Goal: Transaction & Acquisition: Purchase product/service

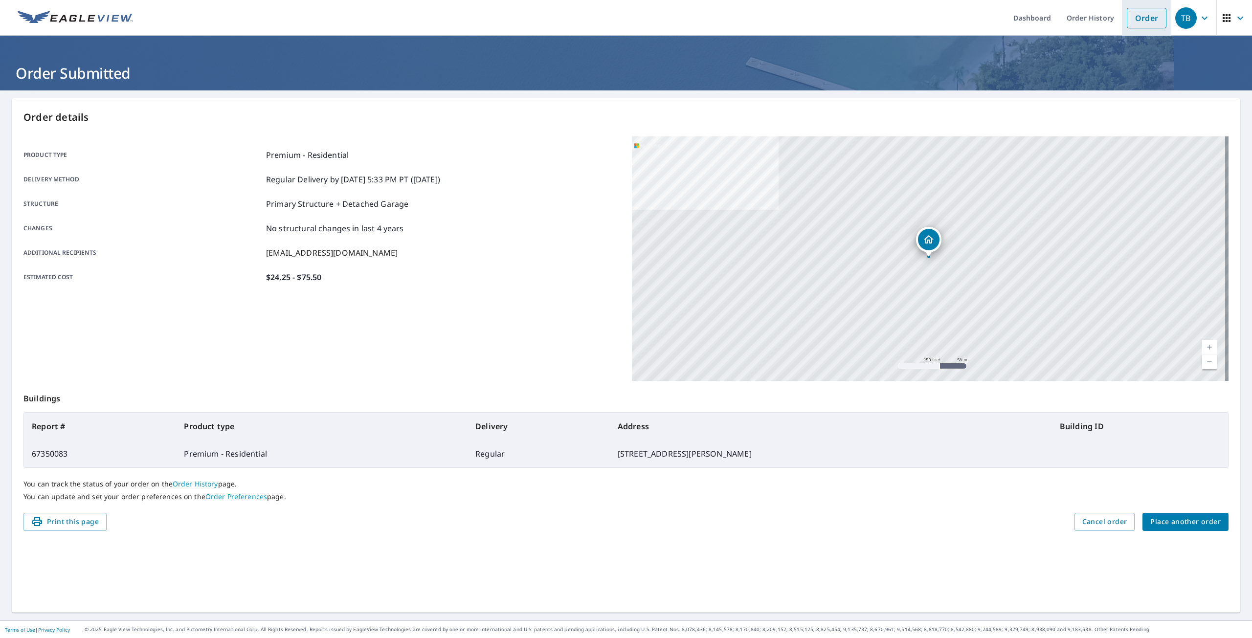
click at [1141, 14] on link "Order" at bounding box center [1146, 18] width 40 height 21
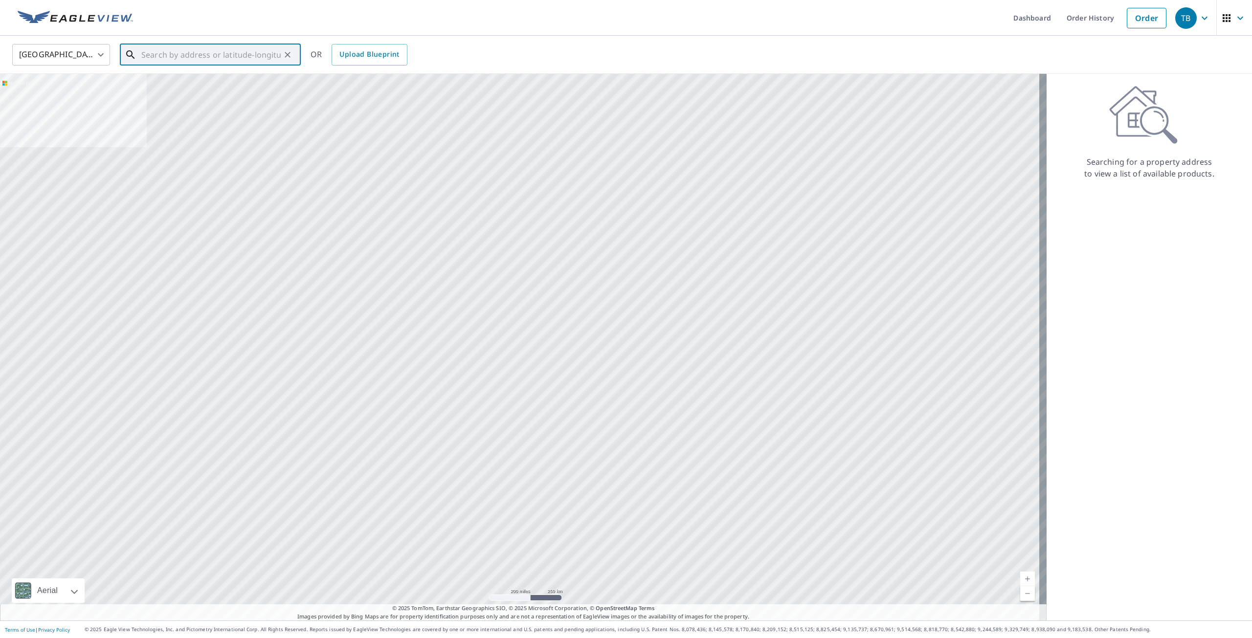
click at [247, 52] on input "text" at bounding box center [210, 54] width 139 height 27
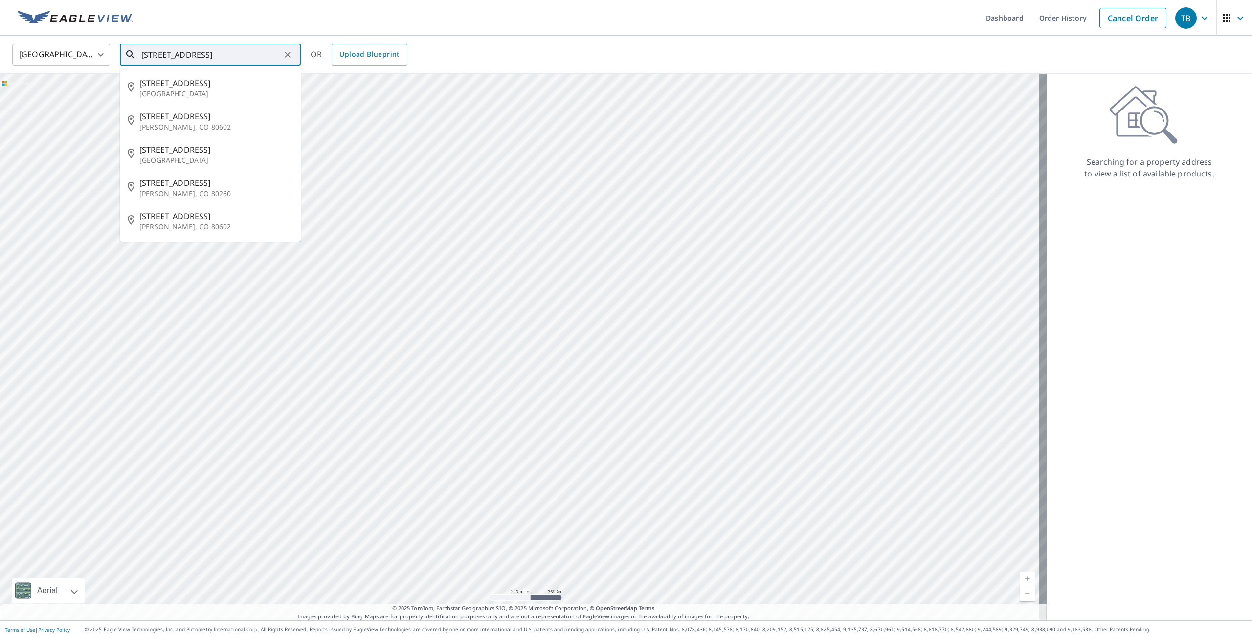
scroll to position [0, 7]
type input "[STREET_ADDRESS]"
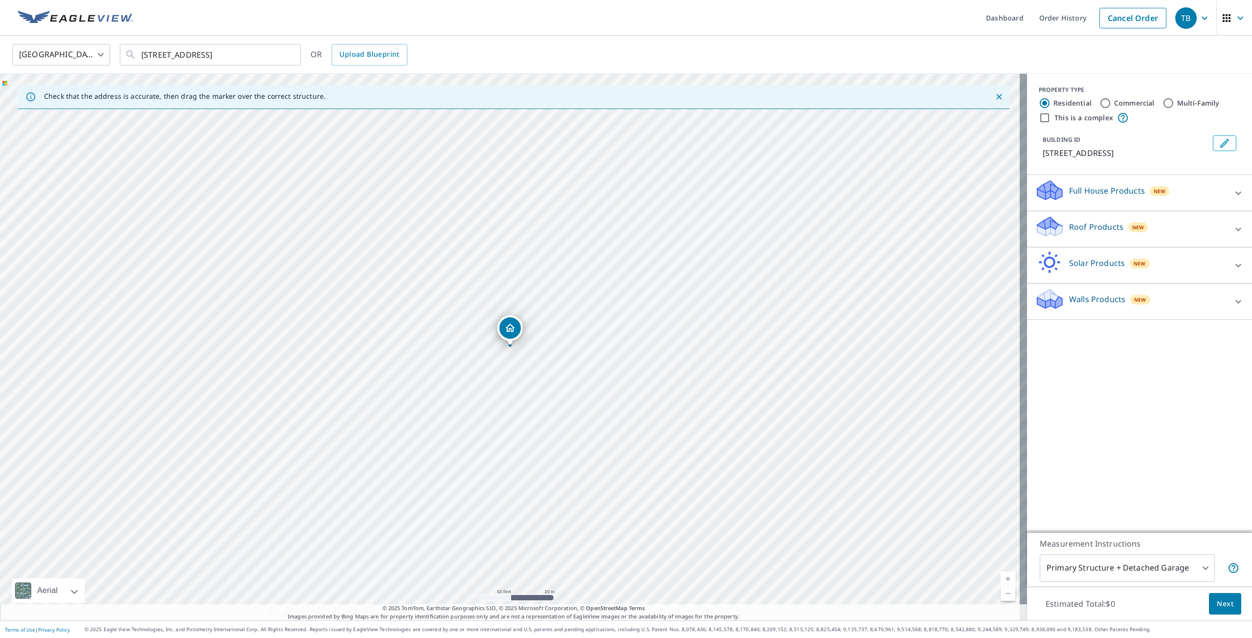
click at [1173, 224] on div "Roof Products New" at bounding box center [1130, 229] width 192 height 28
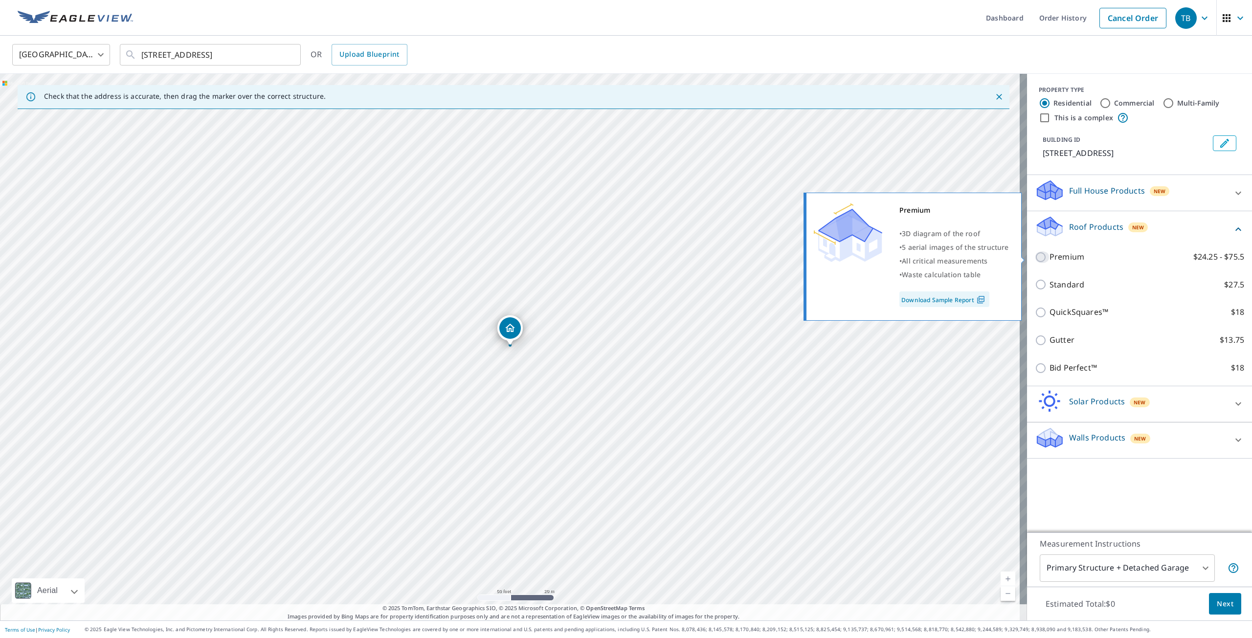
click at [1034, 261] on input "Premium $24.25 - $75.5" at bounding box center [1041, 257] width 15 height 12
checkbox input "true"
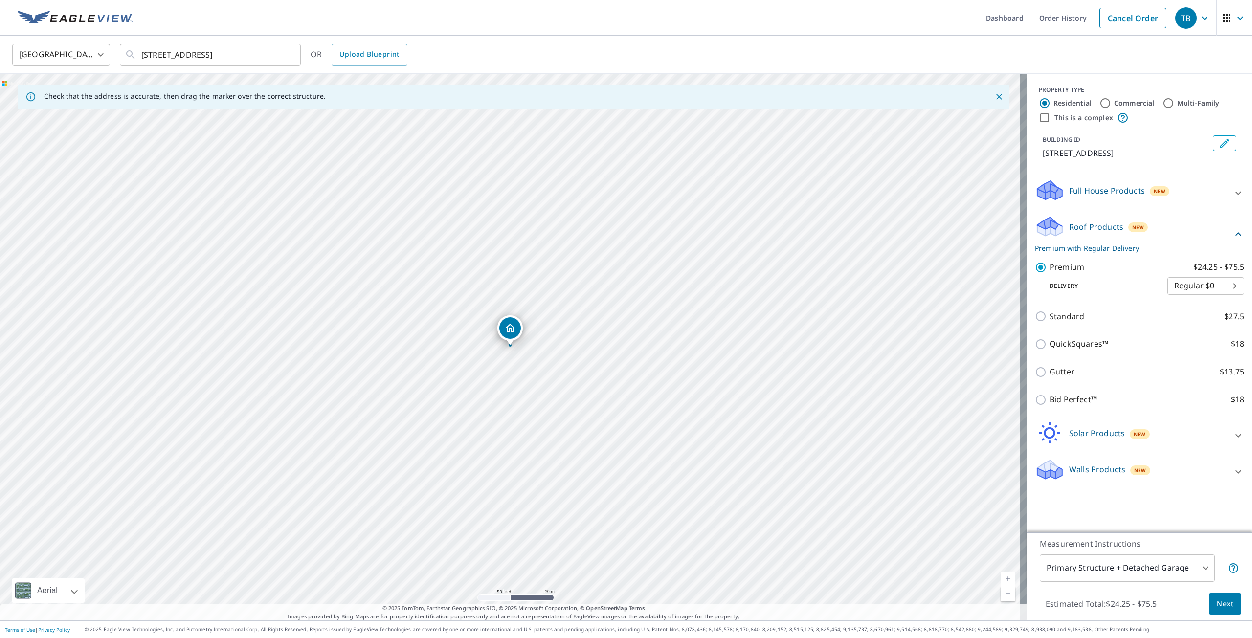
click at [1209, 595] on button "Next" at bounding box center [1225, 604] width 32 height 22
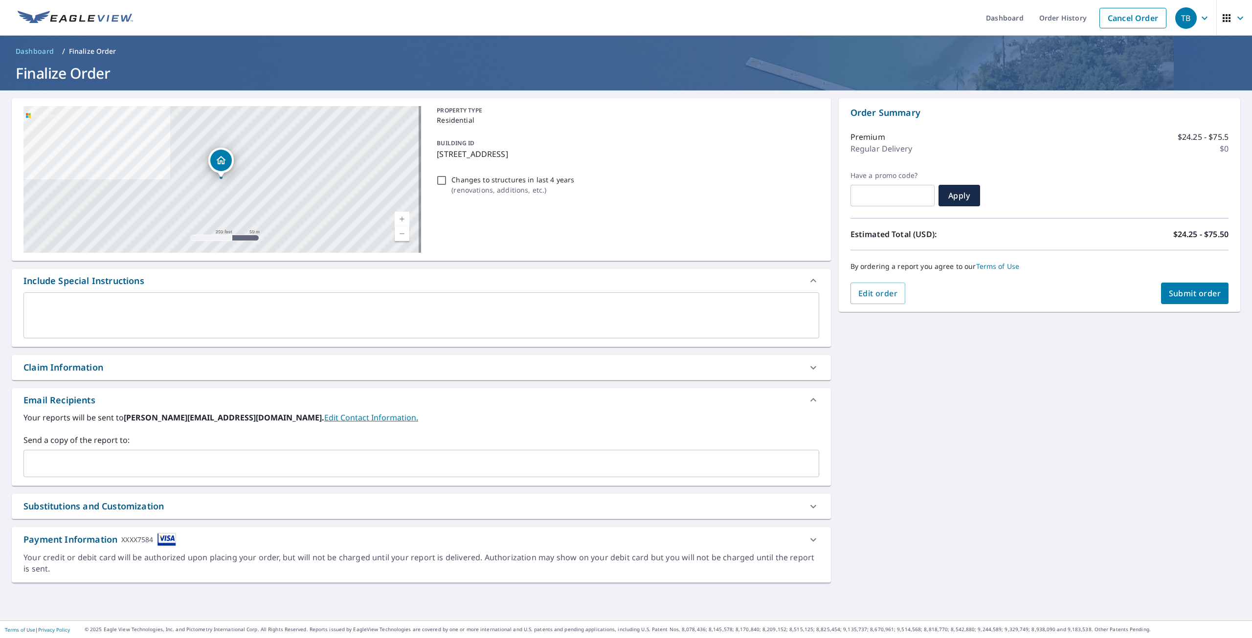
click at [113, 451] on div "​" at bounding box center [420, 463] width 795 height 27
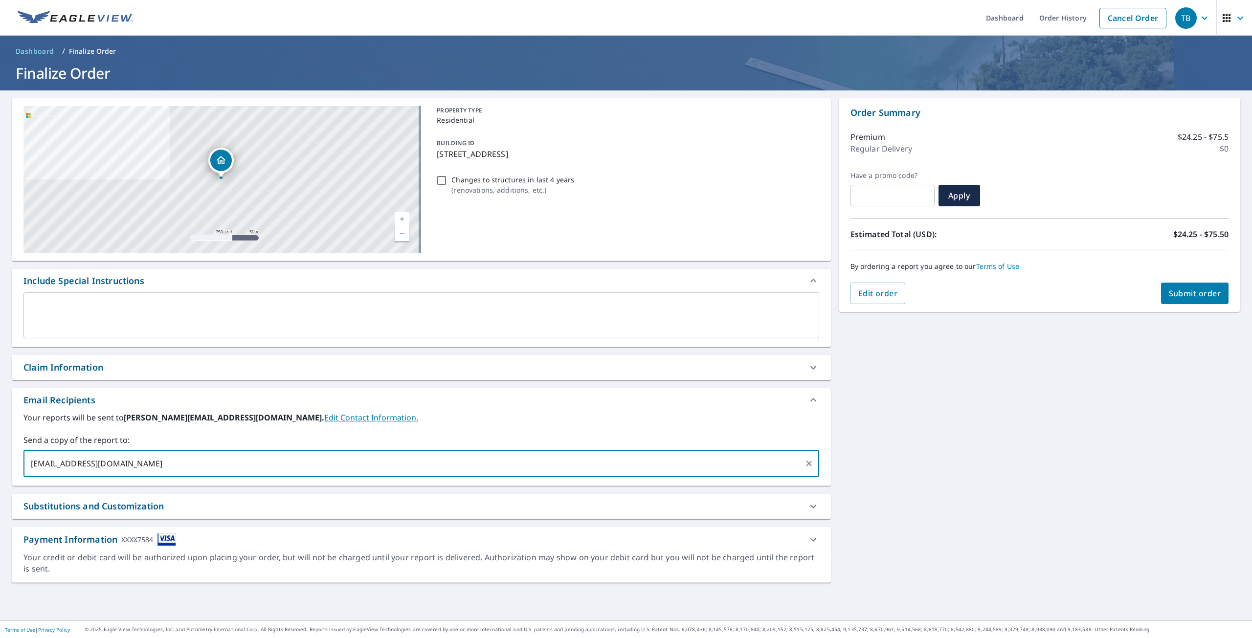
type input "[EMAIL_ADDRESS][DOMAIN_NAME]"
click at [1168, 293] on span "Submit order" at bounding box center [1194, 293] width 52 height 11
checkbox input "true"
